Goal: Complete application form

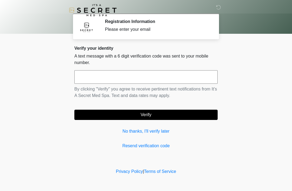
click at [186, 81] on input "text" at bounding box center [145, 77] width 143 height 14
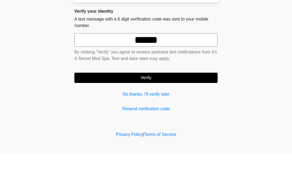
type input "******"
click at [163, 110] on button "Verify" at bounding box center [145, 115] width 143 height 10
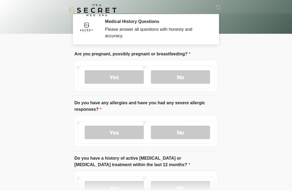
click at [198, 78] on label "No" at bounding box center [180, 77] width 59 height 14
click at [193, 136] on label "No" at bounding box center [180, 133] width 59 height 14
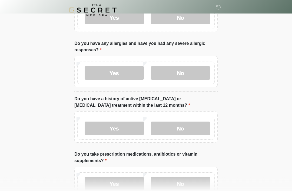
click at [195, 130] on label "No" at bounding box center [180, 129] width 59 height 14
click at [199, 182] on label "No" at bounding box center [180, 184] width 59 height 14
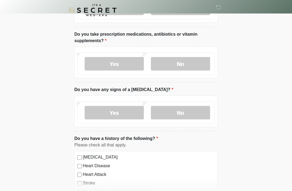
click at [193, 114] on label "No" at bounding box center [180, 113] width 59 height 14
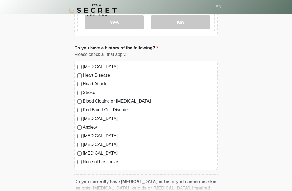
scroll to position [271, 0]
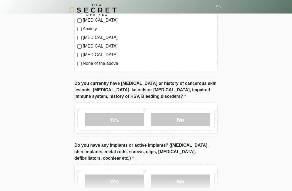
click at [199, 117] on label "No" at bounding box center [180, 120] width 59 height 14
click at [190, 182] on label "No" at bounding box center [180, 181] width 59 height 14
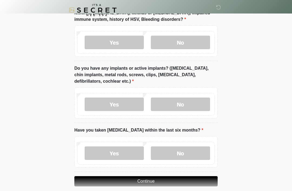
scroll to position [451, 0]
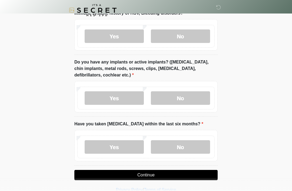
click at [193, 137] on div "Yes No" at bounding box center [145, 147] width 137 height 23
click at [192, 136] on div "Yes No" at bounding box center [145, 147] width 137 height 23
click at [184, 146] on label "No" at bounding box center [180, 147] width 59 height 14
click at [177, 179] on button "Continue" at bounding box center [145, 175] width 143 height 10
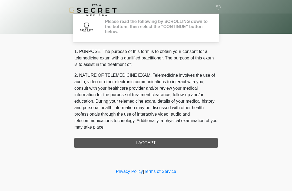
scroll to position [0, 0]
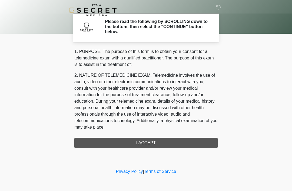
click at [191, 139] on div "1. PURPOSE. The purpose of this form is to obtain your consent for a telemedici…" at bounding box center [145, 98] width 143 height 100
click at [156, 142] on div "1. PURPOSE. The purpose of this form is to obtain your consent for a telemedici…" at bounding box center [145, 98] width 143 height 100
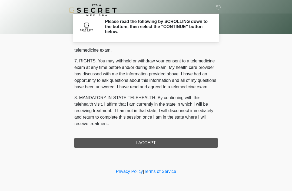
scroll to position [230, 0]
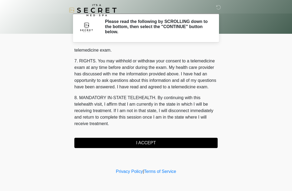
click at [150, 143] on button "I ACCEPT" at bounding box center [145, 143] width 143 height 10
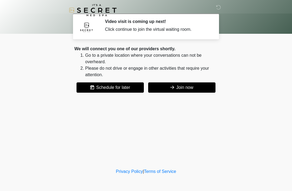
click at [197, 92] on button "Join now" at bounding box center [181, 87] width 67 height 10
